Goal: Task Accomplishment & Management: Manage account settings

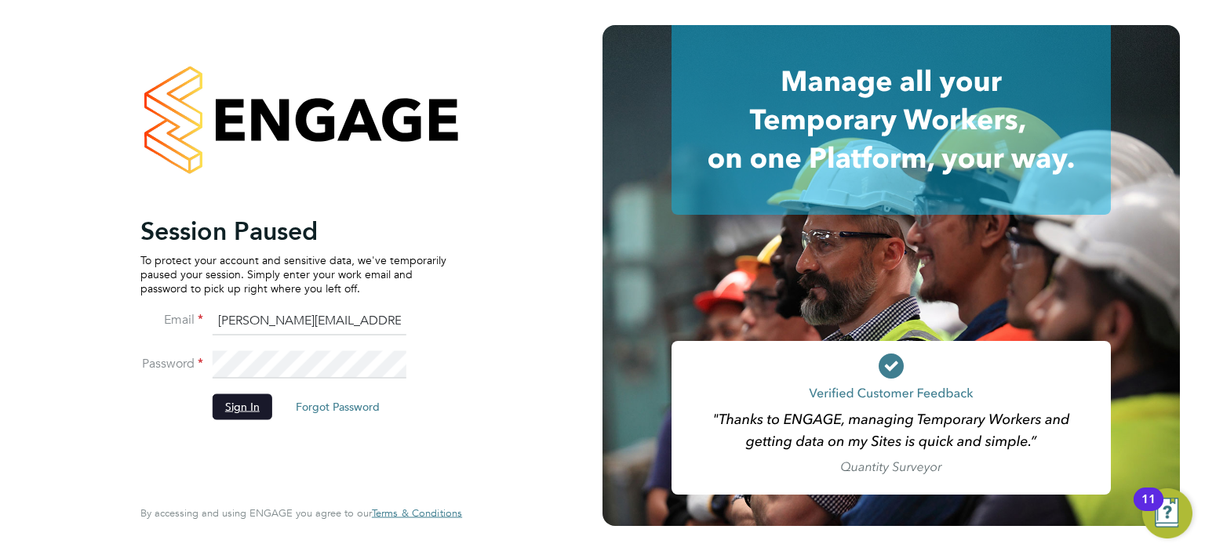
click at [224, 402] on button "Sign In" at bounding box center [243, 407] width 60 height 25
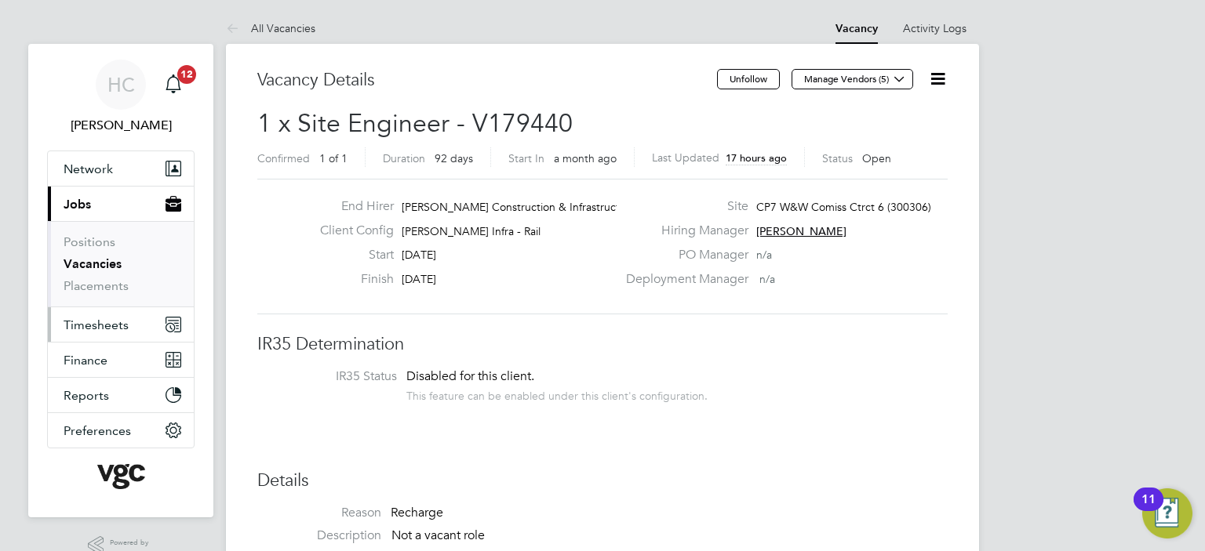
click at [92, 329] on span "Timesheets" at bounding box center [96, 325] width 65 height 15
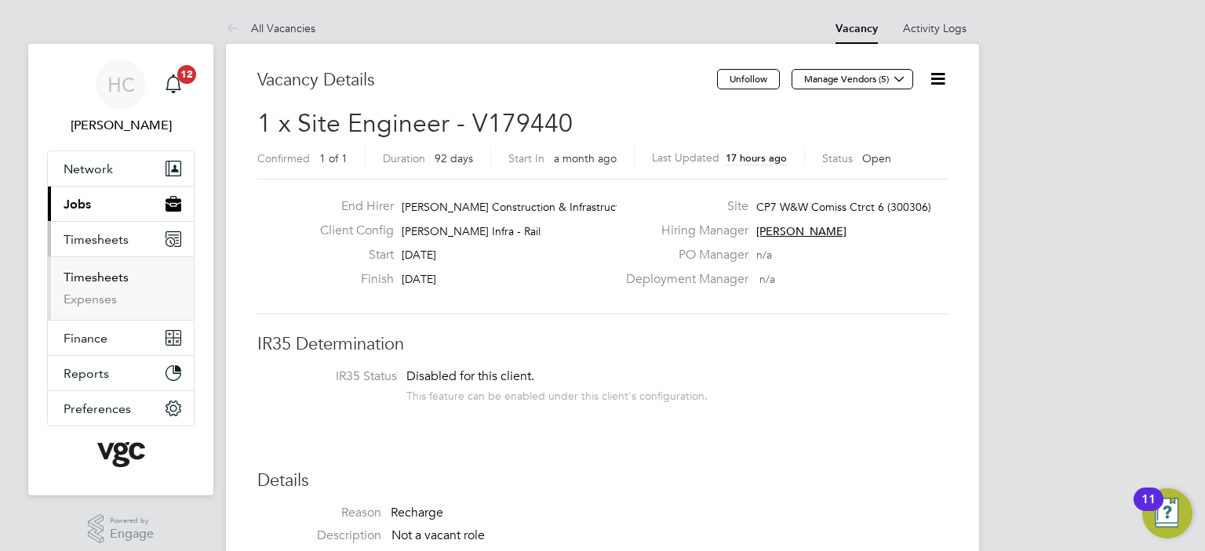
click at [91, 275] on link "Timesheets" at bounding box center [96, 277] width 65 height 15
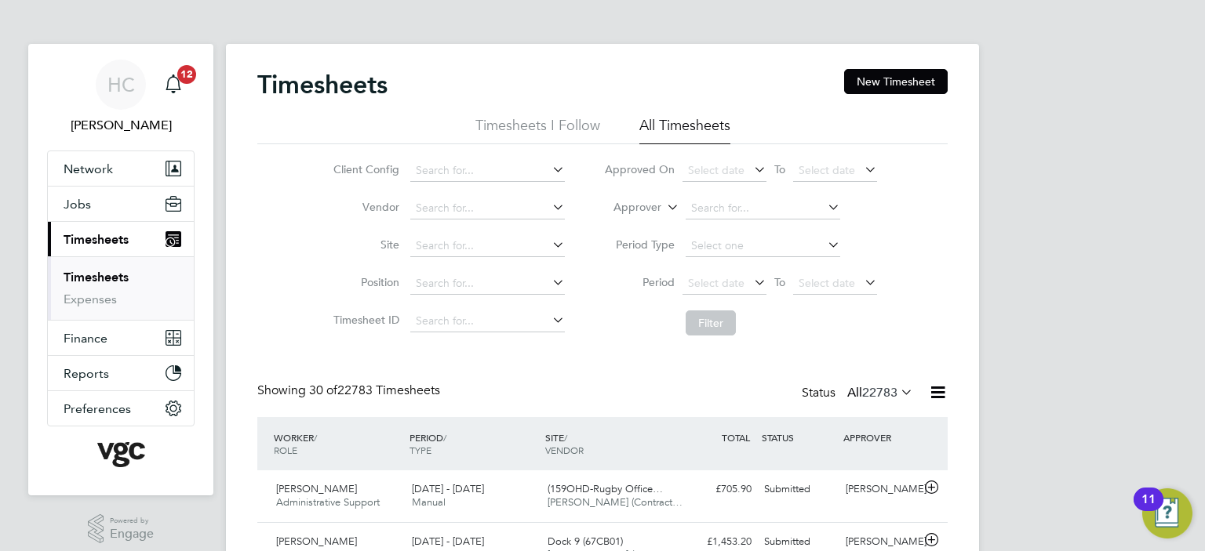
scroll to position [39, 136]
click at [643, 209] on label "Approver" at bounding box center [626, 208] width 71 height 16
click at [638, 227] on li "Worker" at bounding box center [622, 226] width 77 height 20
click at [718, 198] on input at bounding box center [763, 209] width 155 height 22
click at [728, 224] on li "[PERSON_NAME]" at bounding box center [782, 229] width 194 height 21
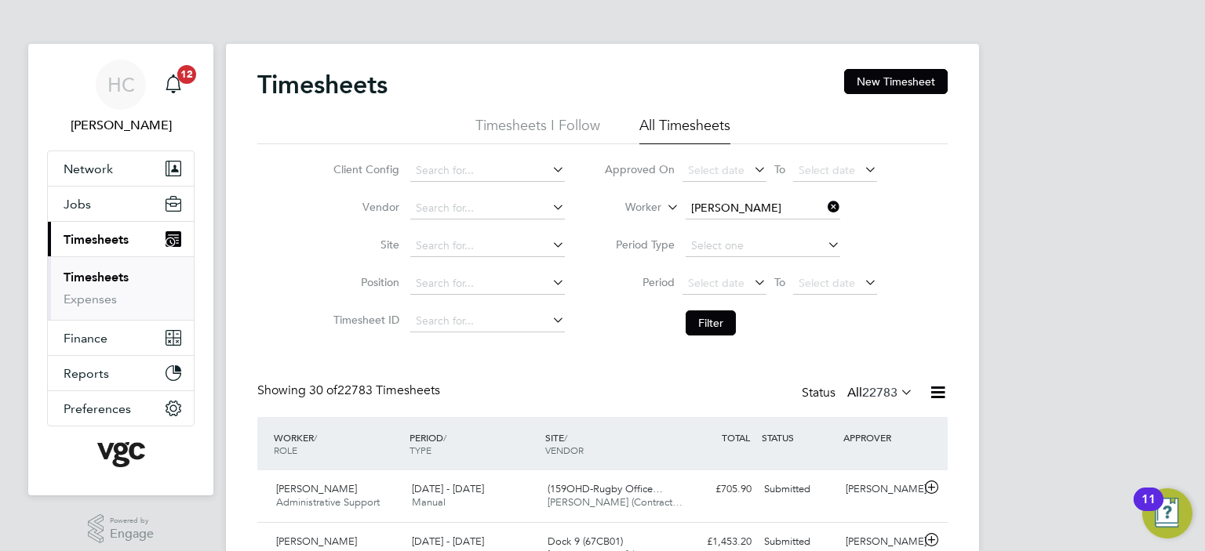
type input "[PERSON_NAME]"
click at [717, 318] on button "Filter" at bounding box center [711, 323] width 50 height 25
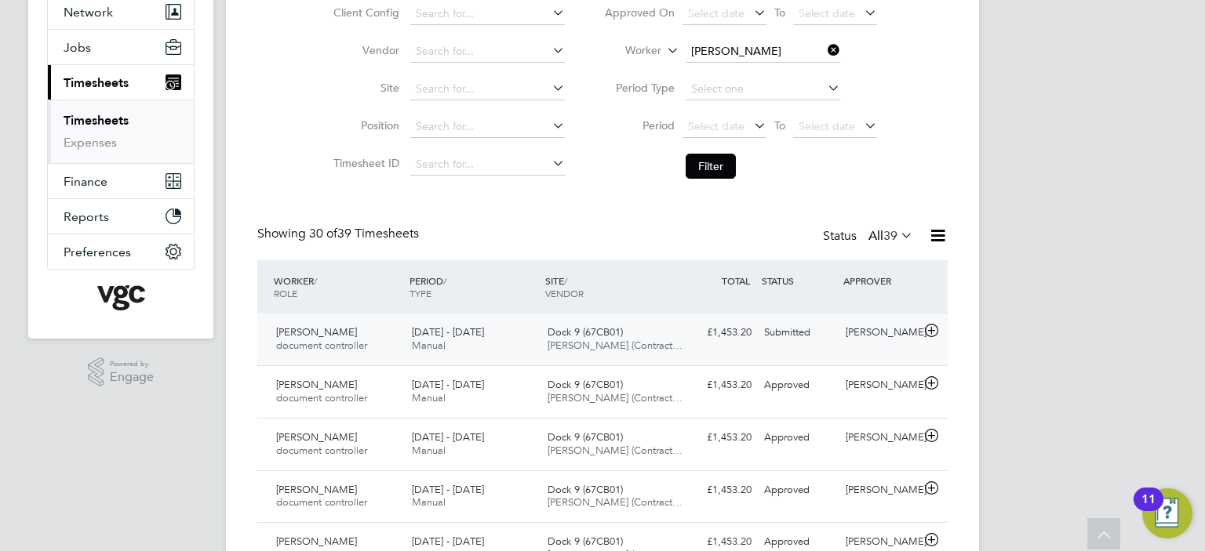
click at [841, 342] on div "[PERSON_NAME]" at bounding box center [880, 333] width 82 height 26
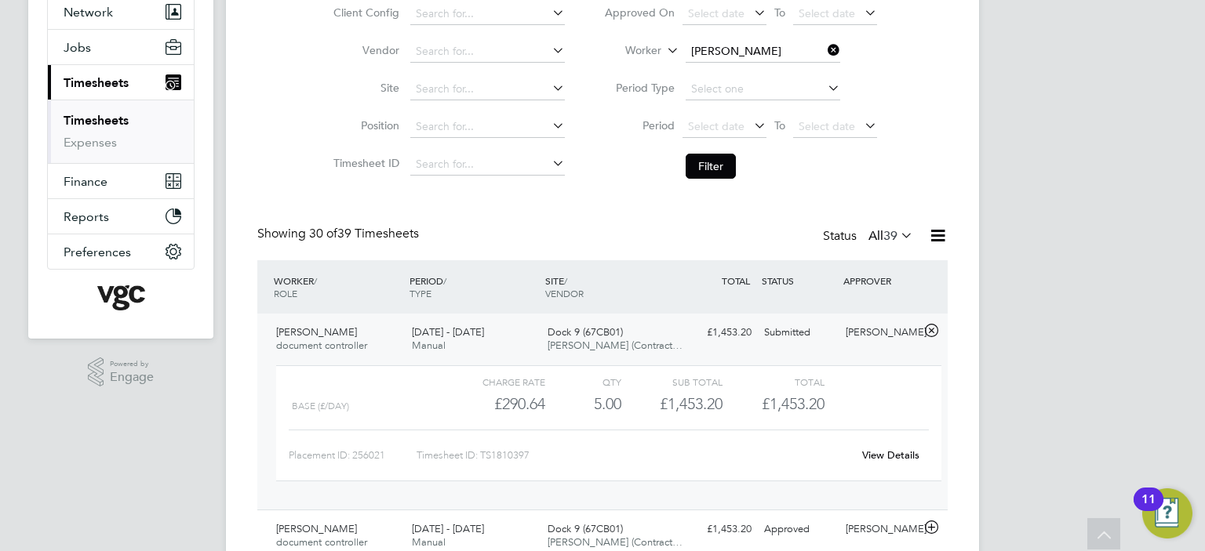
click at [900, 451] on link "View Details" at bounding box center [890, 455] width 57 height 13
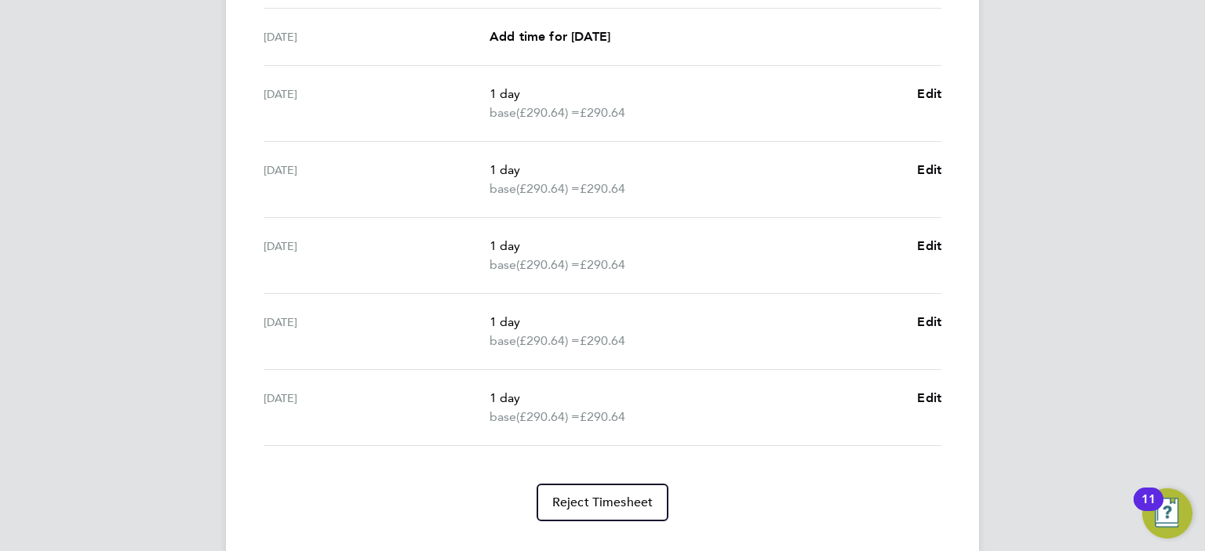
scroll to position [579, 0]
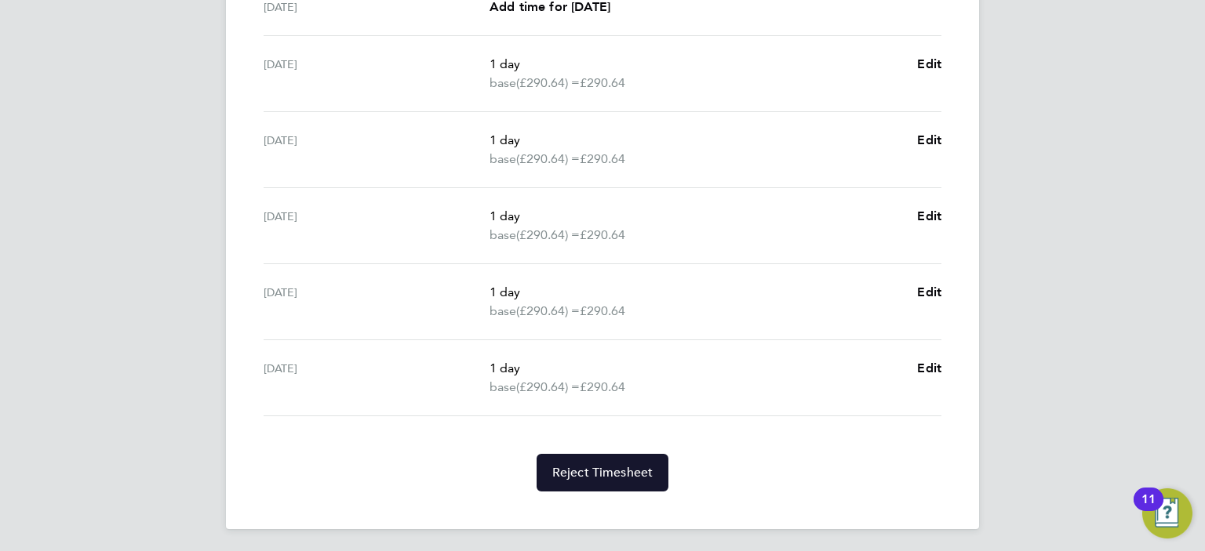
click at [634, 474] on span "Reject Timesheet" at bounding box center [602, 473] width 101 height 16
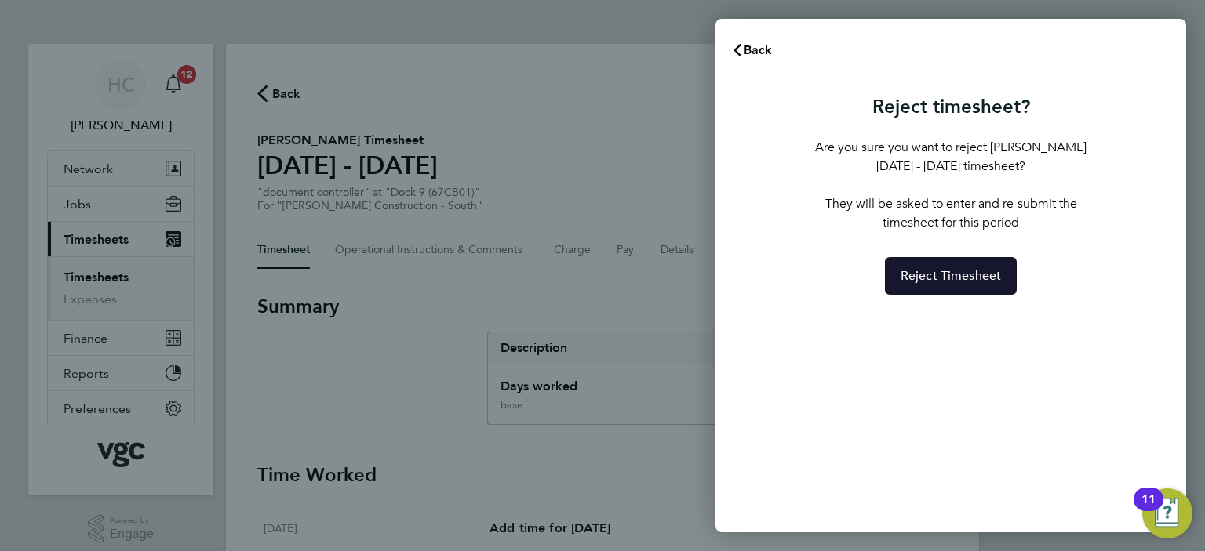
click at [918, 275] on span "Reject Timesheet" at bounding box center [950, 276] width 101 height 16
